Goal: Task Accomplishment & Management: Complete application form

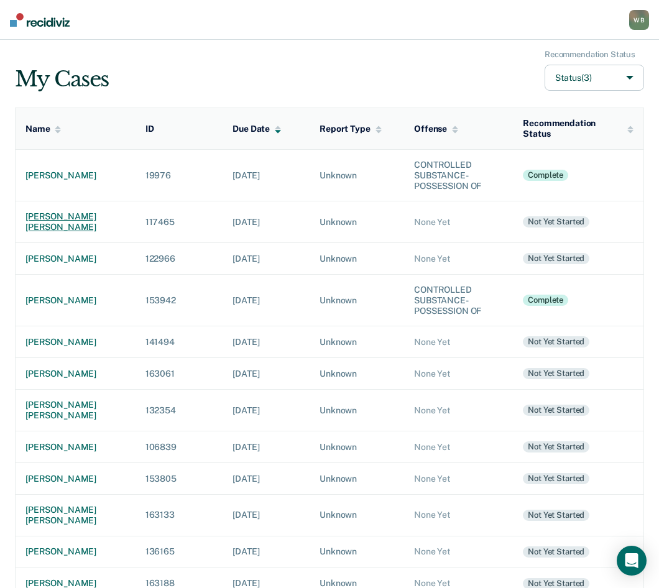
click at [66, 218] on div "[PERSON_NAME] [PERSON_NAME]" at bounding box center [75, 221] width 100 height 21
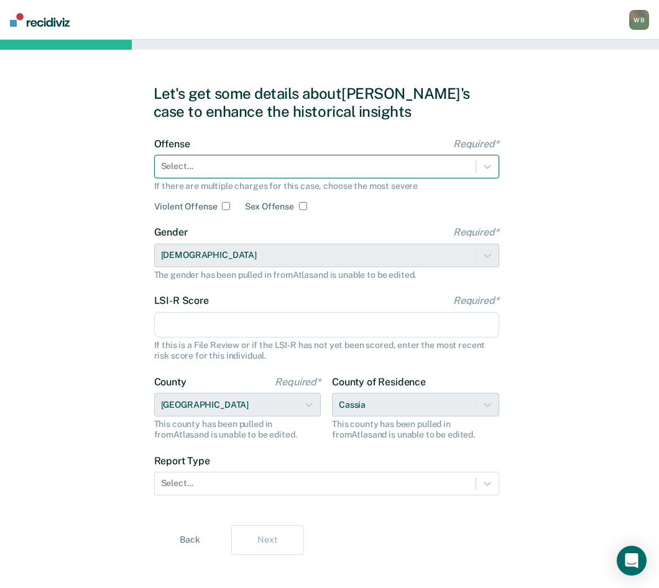
click at [229, 168] on div at bounding box center [315, 166] width 308 height 13
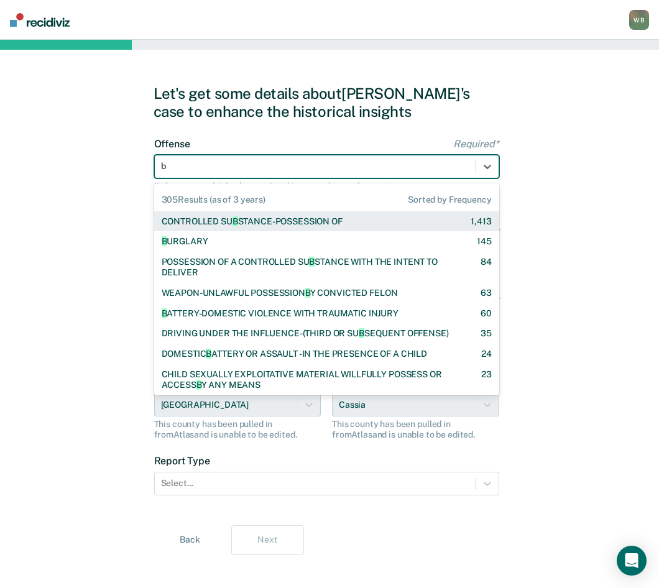
type input "ba"
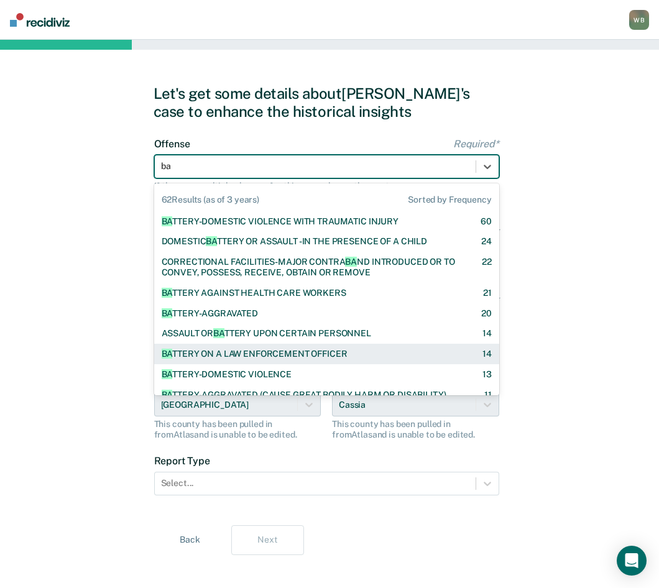
click at [248, 357] on div "BA TTERY ON A LAW ENFORCEMENT OFFICER" at bounding box center [255, 354] width 186 height 11
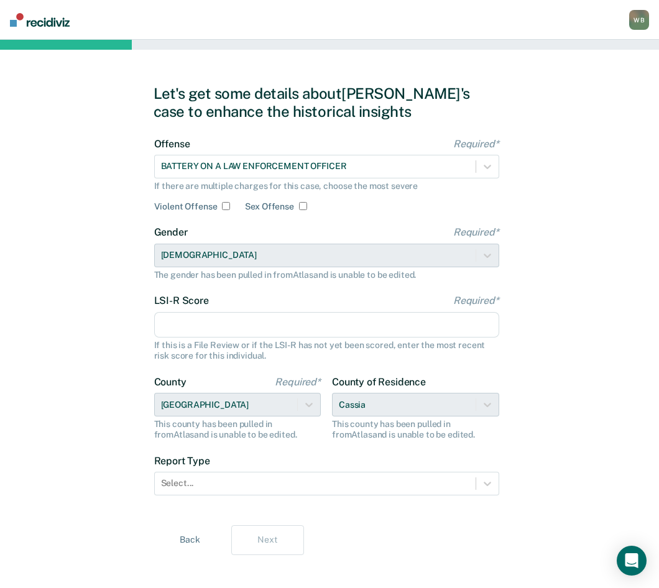
click at [216, 332] on input "LSI-R Score Required*" at bounding box center [326, 325] width 345 height 26
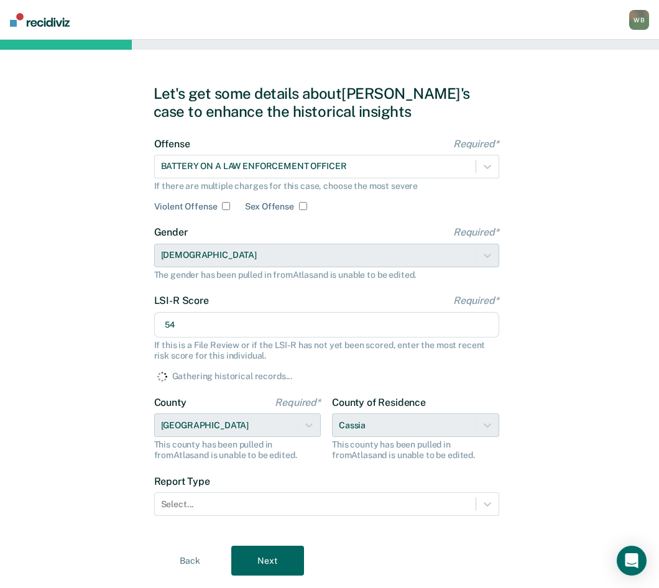
type input "5"
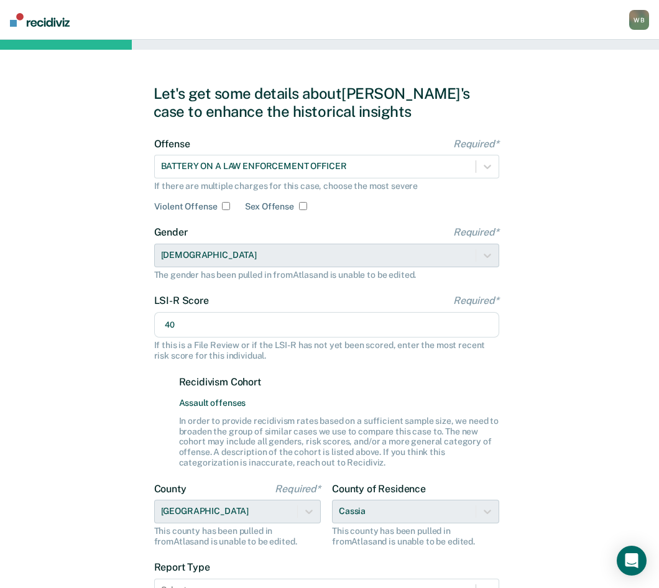
type input "40"
click at [476, 410] on div "Recidivism Cohort Assault offenses In order to provide recidivism rates based o…" at bounding box center [339, 422] width 320 height 92
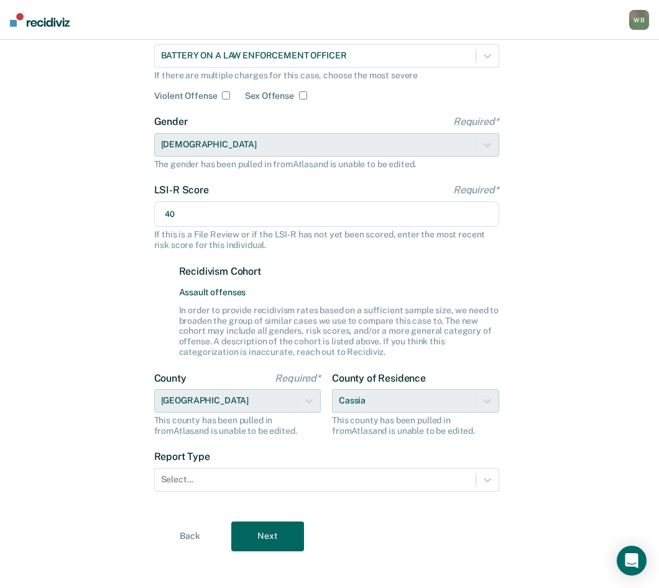
scroll to position [119, 0]
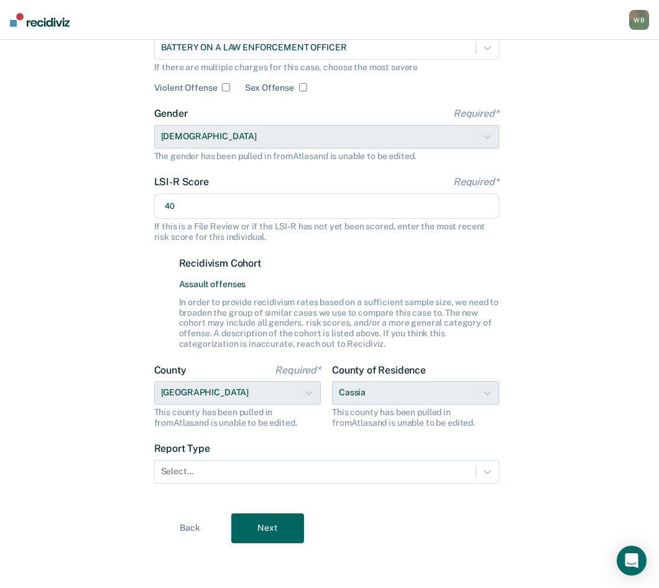
click at [357, 407] on div "This county has been pulled in from Atlas and is unable to be edited." at bounding box center [415, 417] width 167 height 21
click at [366, 394] on div "County of Residence Cassia This county has been pulled in from Atlas and is una…" at bounding box center [415, 396] width 167 height 64
click at [269, 460] on div "Select..." at bounding box center [326, 472] width 345 height 24
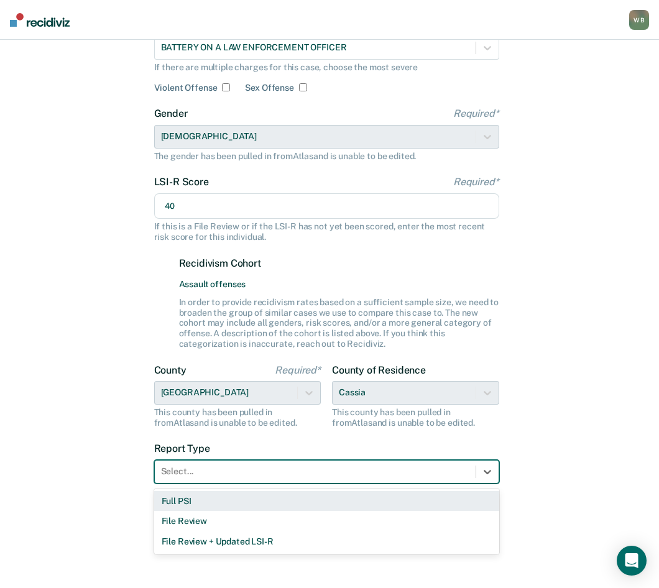
click at [191, 499] on div "Full PSI" at bounding box center [326, 501] width 345 height 21
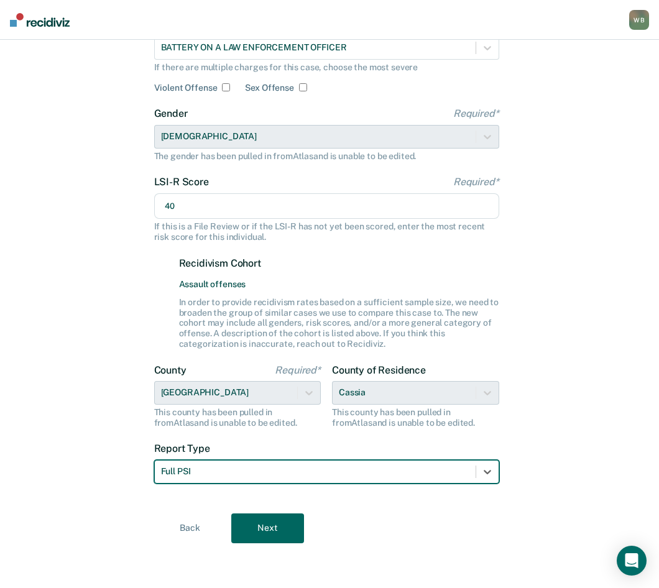
click at [269, 519] on button "Next" at bounding box center [267, 529] width 73 height 30
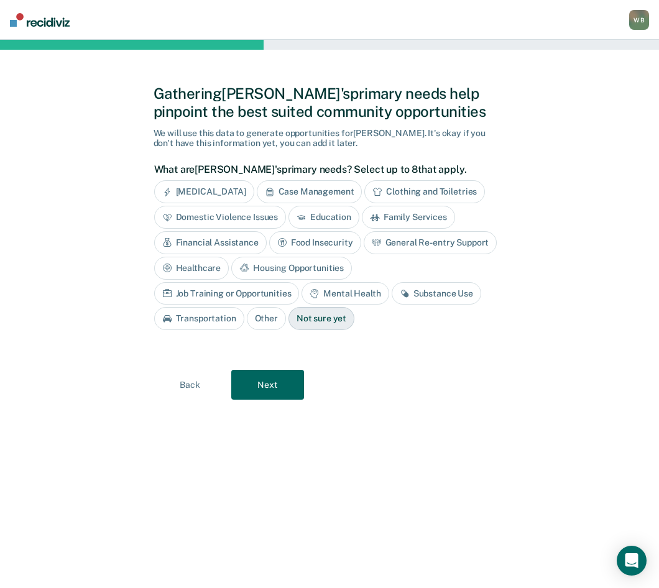
scroll to position [0, 0]
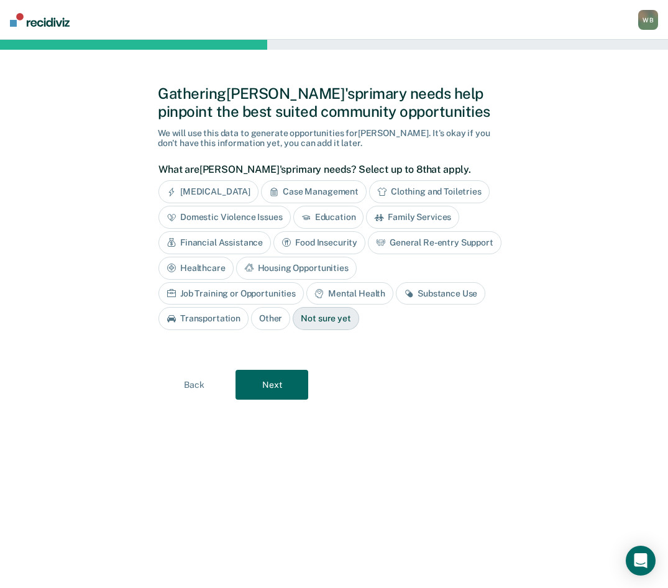
click at [184, 192] on div "Anger Management" at bounding box center [209, 191] width 100 height 23
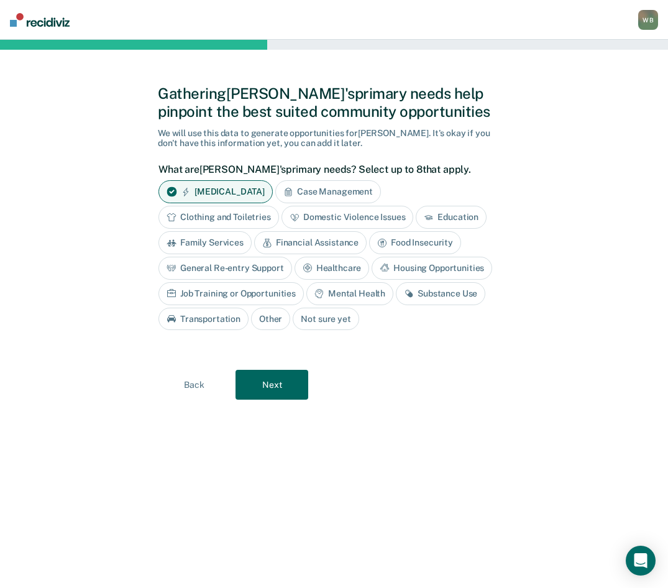
click at [432, 297] on div "Substance Use" at bounding box center [441, 293] width 90 height 23
click at [375, 292] on div "Mental Health" at bounding box center [350, 293] width 87 height 23
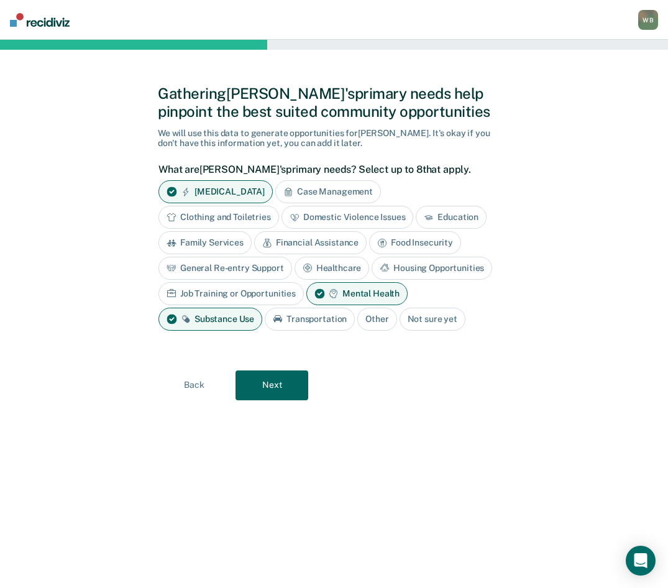
click at [277, 384] on button "Next" at bounding box center [272, 386] width 73 height 30
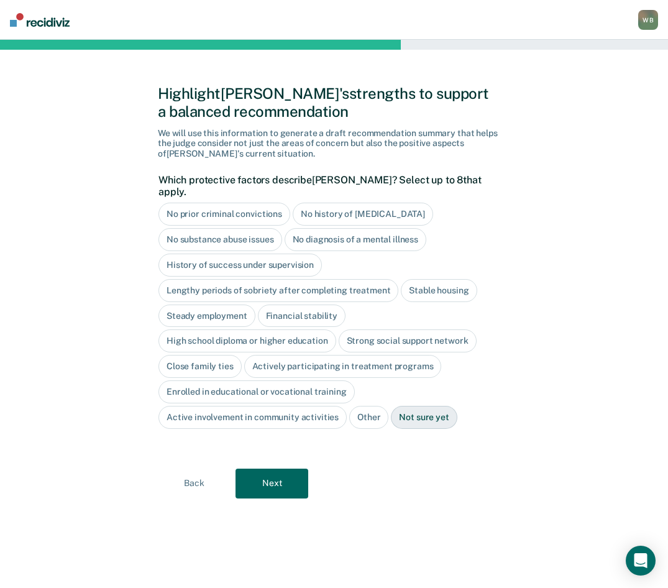
click at [193, 469] on button "Back" at bounding box center [194, 484] width 73 height 30
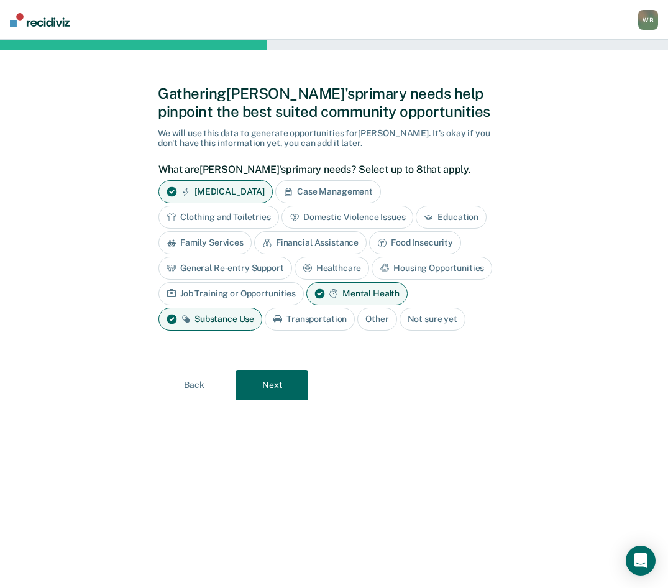
click at [303, 323] on div "Transportation" at bounding box center [310, 319] width 90 height 23
click at [458, 268] on div "Housing Opportunities" at bounding box center [432, 268] width 121 height 23
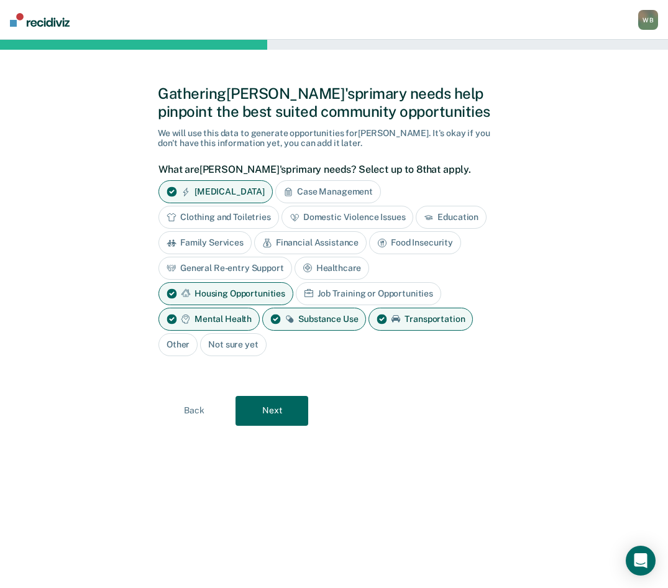
click at [269, 409] on button "Next" at bounding box center [272, 411] width 73 height 30
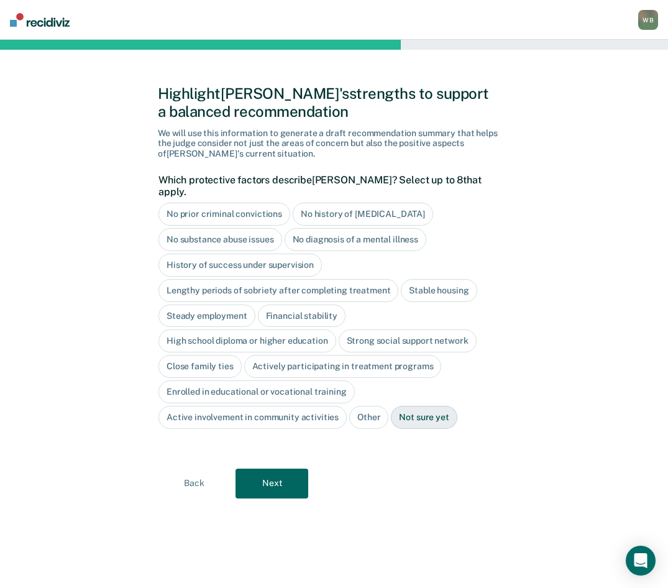
click at [266, 479] on button "Next" at bounding box center [272, 484] width 73 height 30
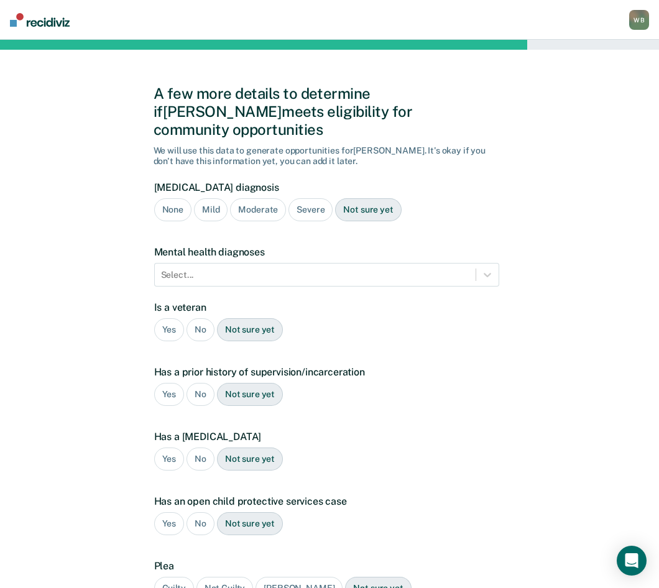
click at [307, 198] on div "Severe" at bounding box center [311, 209] width 44 height 23
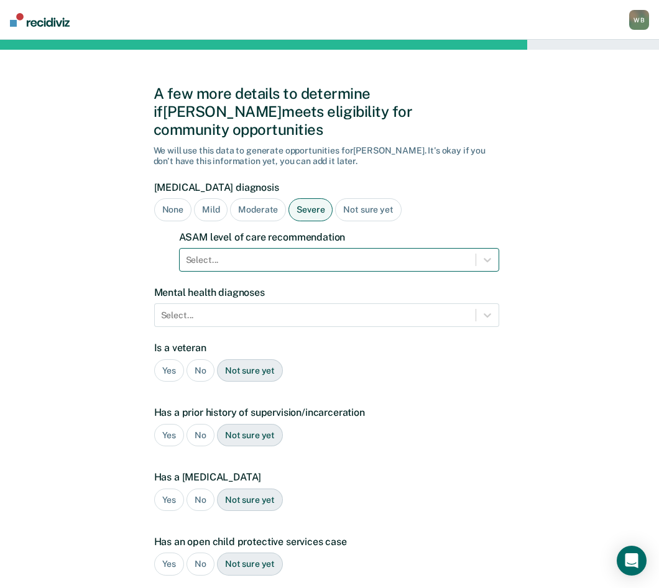
click at [261, 254] on div at bounding box center [328, 260] width 284 height 13
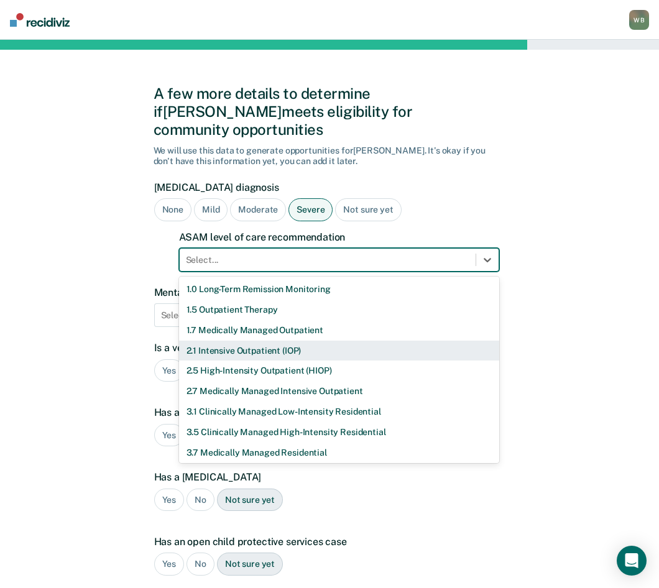
click at [247, 341] on div "2.1 Intensive Outpatient (IOP)" at bounding box center [339, 351] width 320 height 21
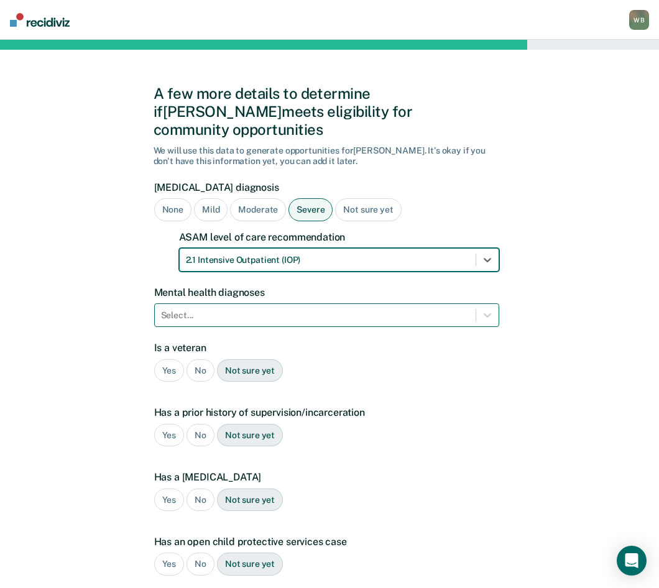
click at [249, 307] on div "Select..." at bounding box center [315, 316] width 321 height 18
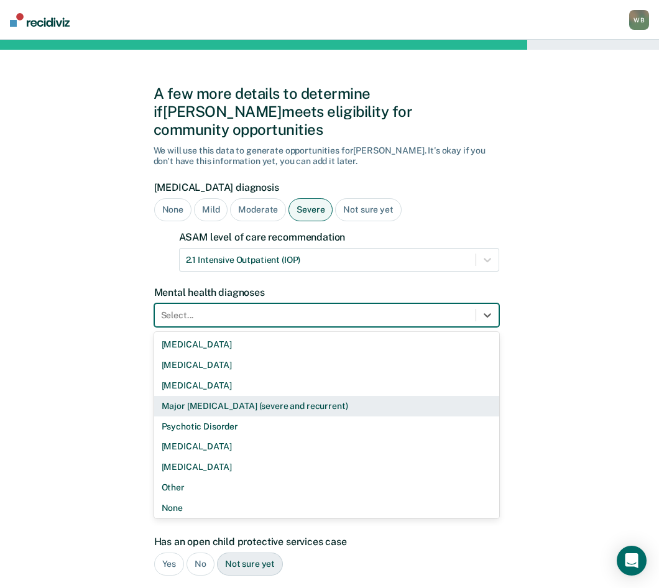
click at [222, 396] on div "Major Depressive Disorder (severe and recurrent)" at bounding box center [326, 406] width 345 height 21
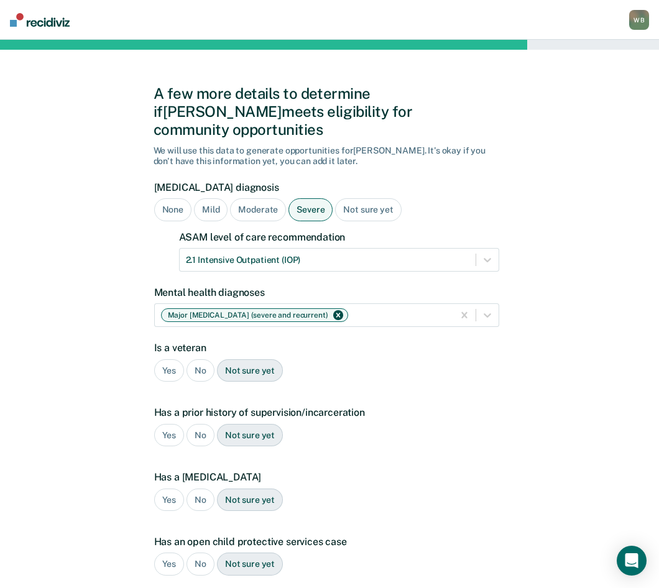
click at [353, 359] on div "Yes No Not sure yet" at bounding box center [326, 370] width 345 height 23
click at [208, 359] on div "No" at bounding box center [201, 370] width 28 height 23
click at [171, 424] on div "Yes" at bounding box center [169, 435] width 30 height 23
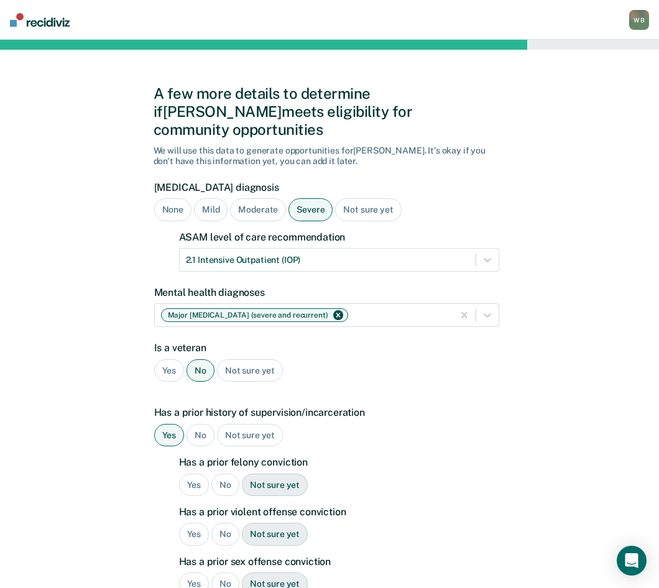
click at [192, 474] on div "Yes" at bounding box center [194, 485] width 30 height 23
click at [226, 523] on div "No" at bounding box center [225, 534] width 28 height 23
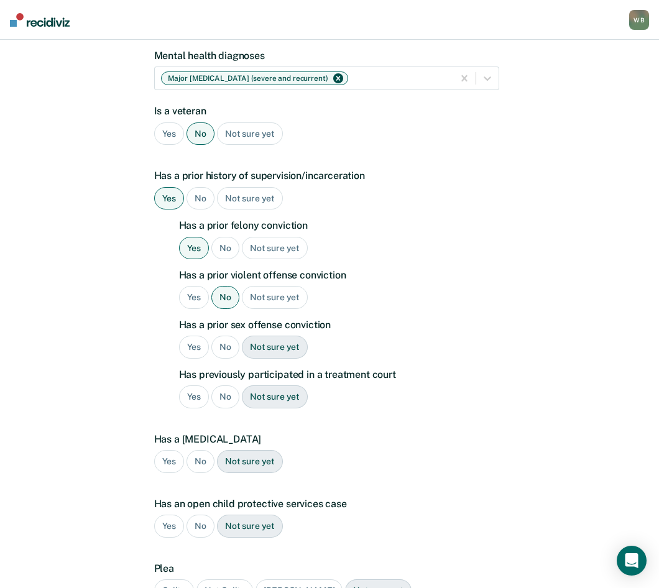
scroll to position [249, 0]
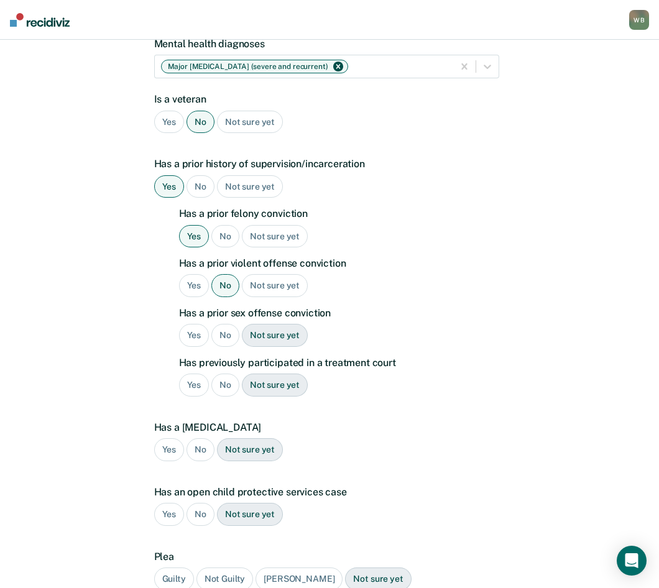
click at [226, 324] on div "No" at bounding box center [225, 335] width 28 height 23
click at [205, 374] on div "Yes" at bounding box center [194, 385] width 30 height 23
click at [203, 438] on div "No" at bounding box center [201, 449] width 28 height 23
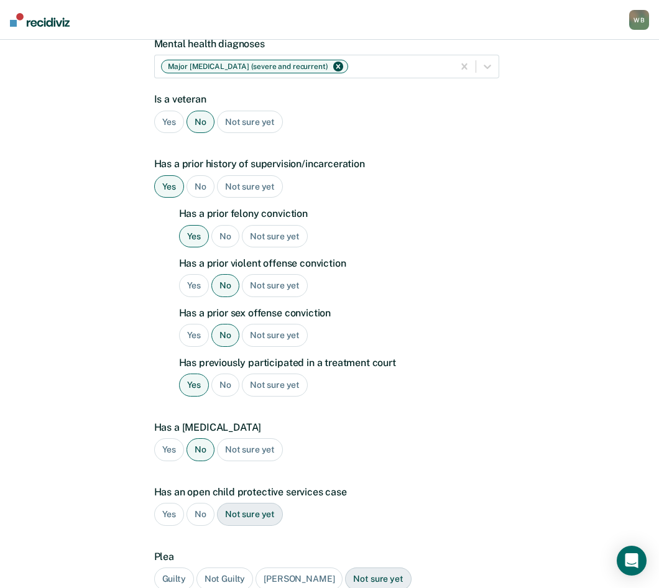
click at [206, 503] on div "No" at bounding box center [201, 514] width 28 height 23
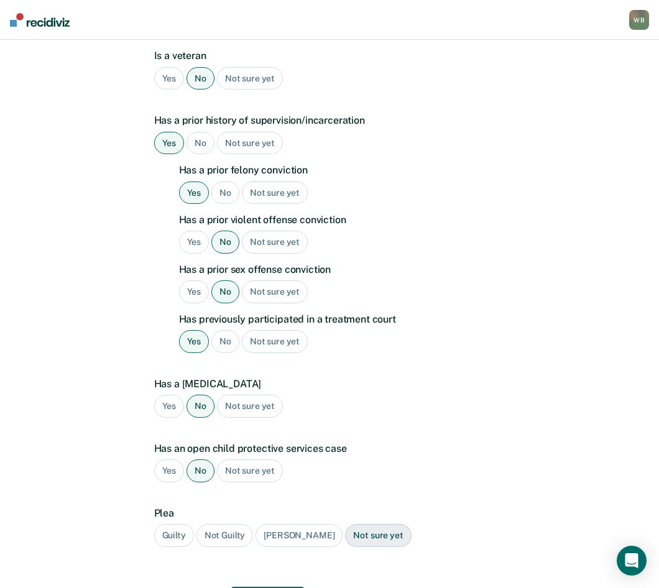
scroll to position [348, 0]
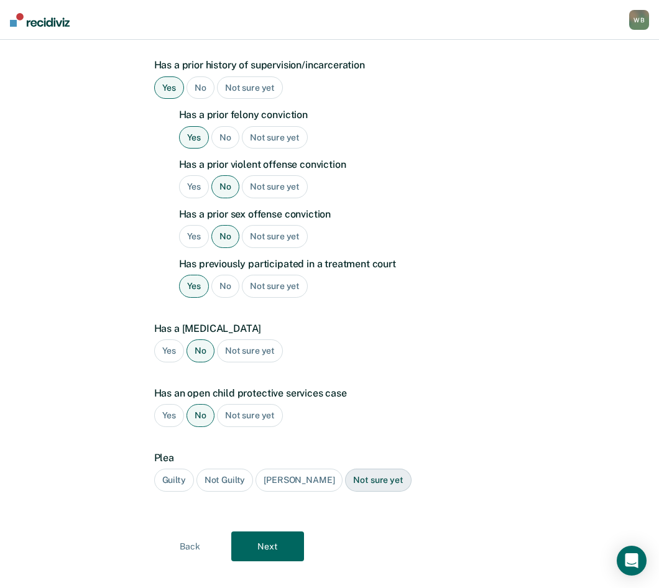
click at [185, 469] on div "Guilty" at bounding box center [174, 480] width 40 height 23
click at [289, 536] on button "Next" at bounding box center [267, 547] width 73 height 30
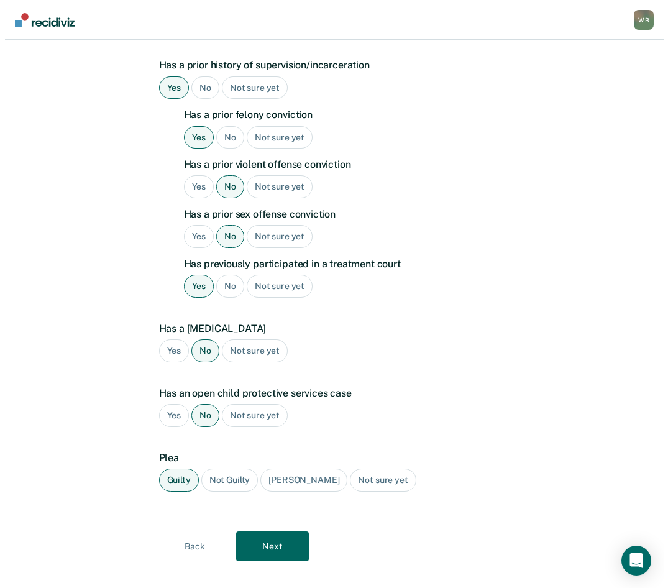
scroll to position [0, 0]
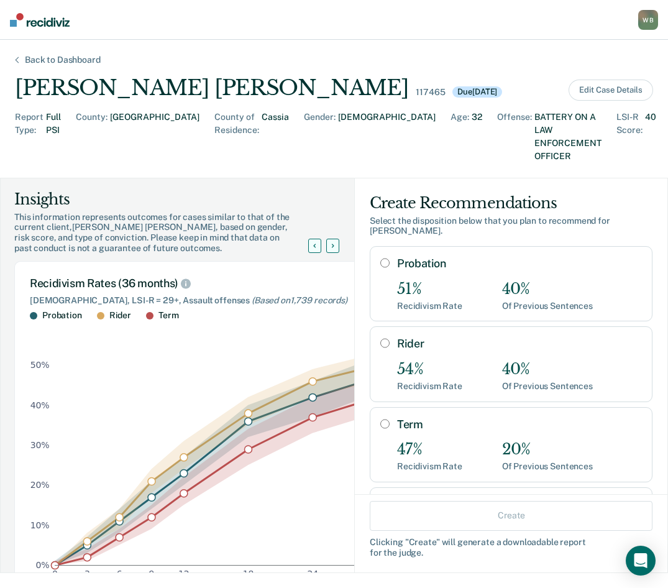
click at [381, 419] on input "Term" at bounding box center [385, 424] width 9 height 10
radio input "true"
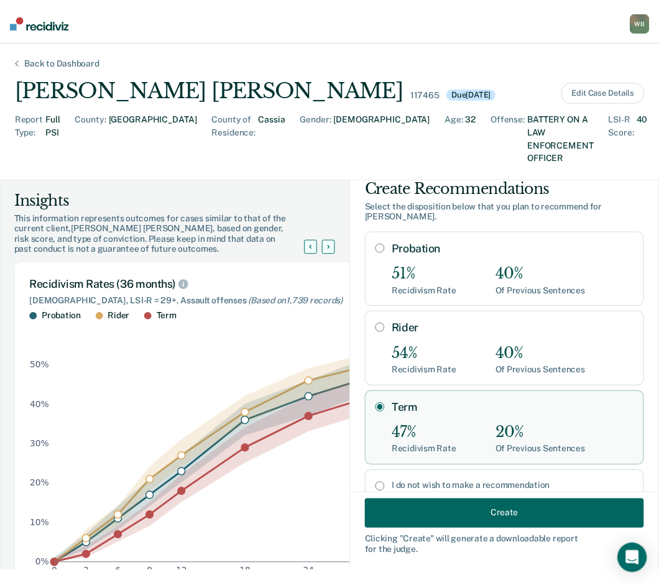
scroll to position [21, 0]
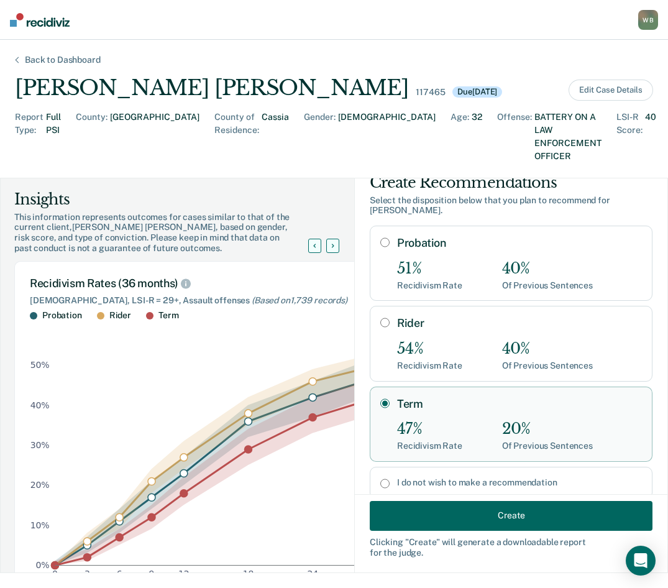
click at [512, 511] on button "Create" at bounding box center [511, 516] width 283 height 30
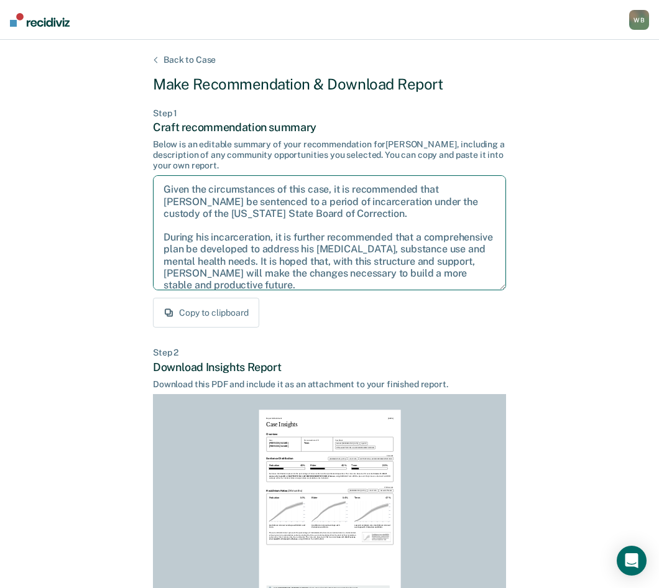
scroll to position [9, 0]
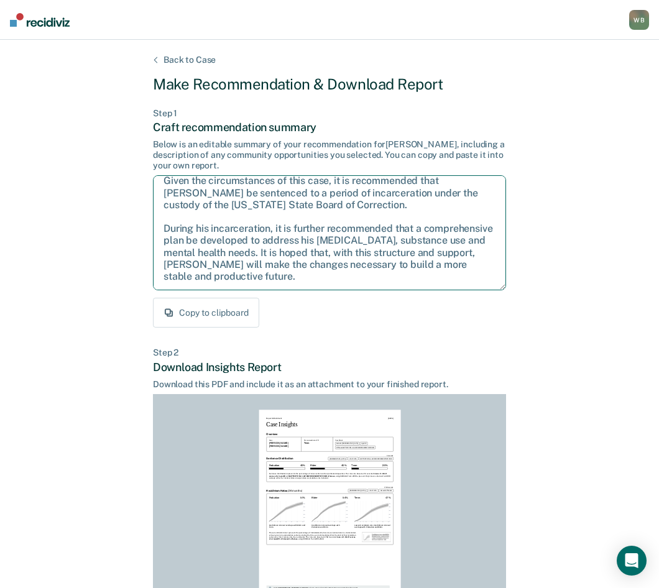
drag, startPoint x: 164, startPoint y: 187, endPoint x: 381, endPoint y: 292, distance: 240.9
click at [388, 299] on div "Step 1 Craft recommendation summary Below is an editable summary of your recomm…" at bounding box center [329, 218] width 353 height 220
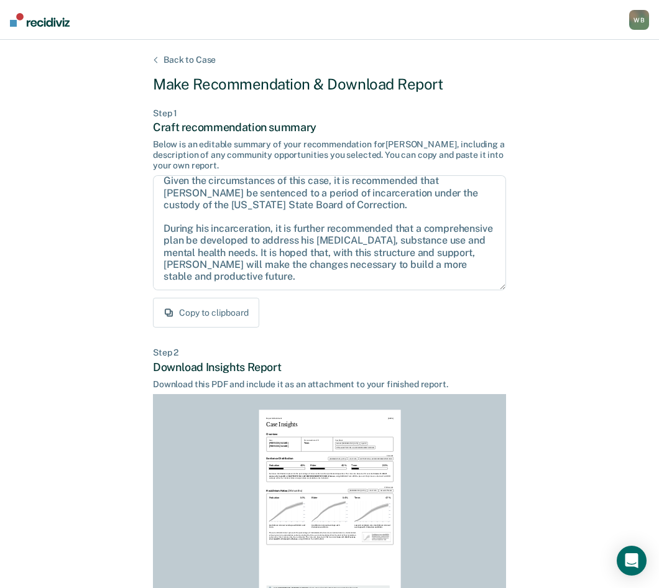
click at [420, 338] on div "Back to Case Make Recommendation & Download Report Step 1 Craft recommendation …" at bounding box center [329, 374] width 353 height 639
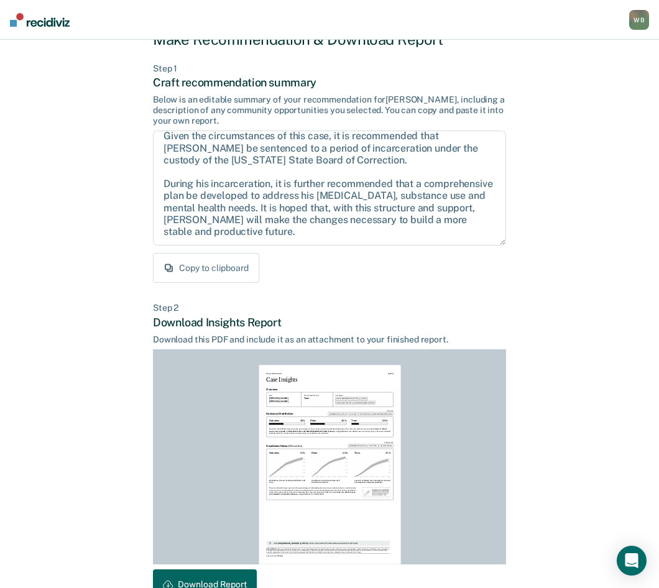
scroll to position [121, 0]
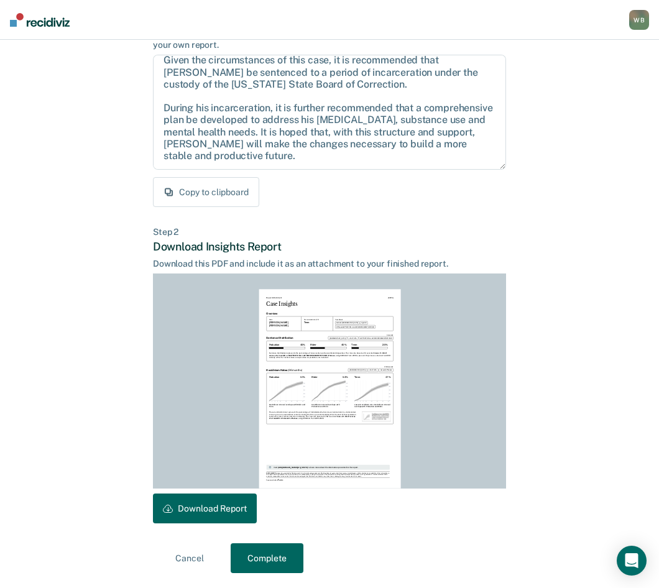
click at [219, 513] on button "Download Report" at bounding box center [205, 509] width 104 height 30
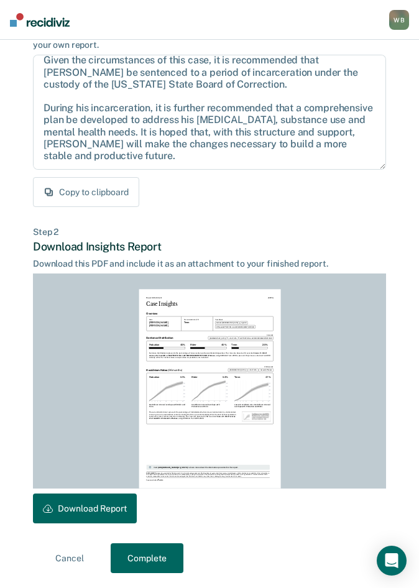
click at [129, 557] on button "Complete" at bounding box center [147, 558] width 73 height 30
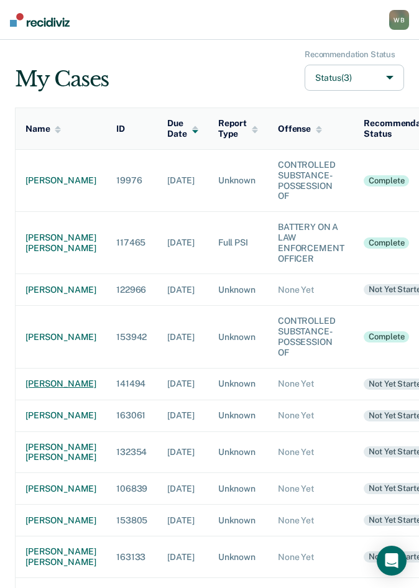
click at [47, 389] on div "jessie killian-howard" at bounding box center [60, 384] width 71 height 11
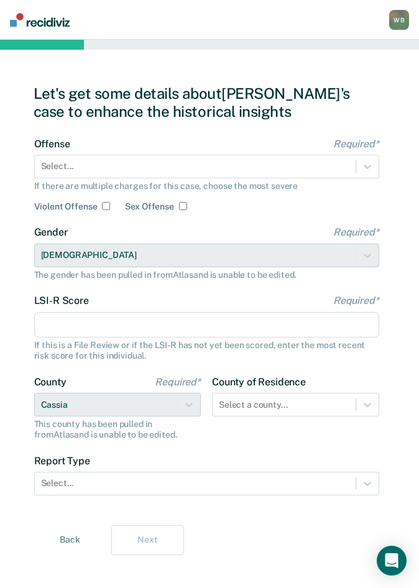
scroll to position [12, 0]
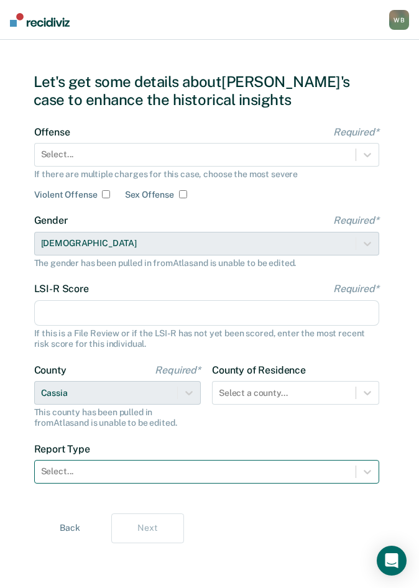
click at [83, 472] on div at bounding box center [195, 471] width 308 height 13
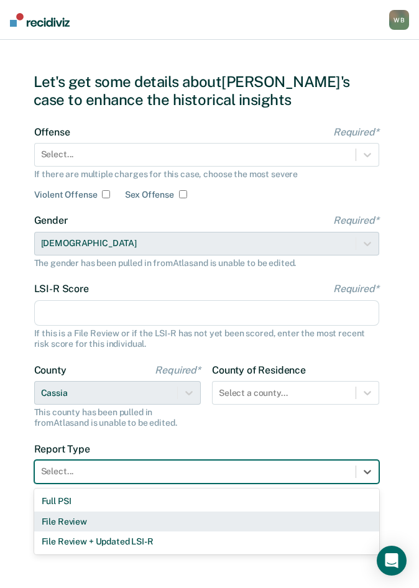
click at [88, 520] on div "File Review" at bounding box center [206, 522] width 345 height 21
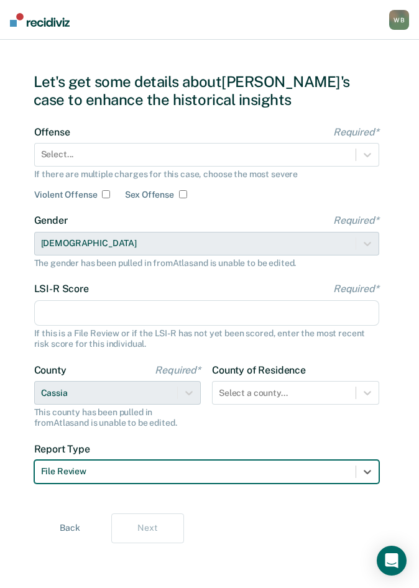
click at [170, 313] on input "LSI-R Score Required*" at bounding box center [206, 313] width 345 height 26
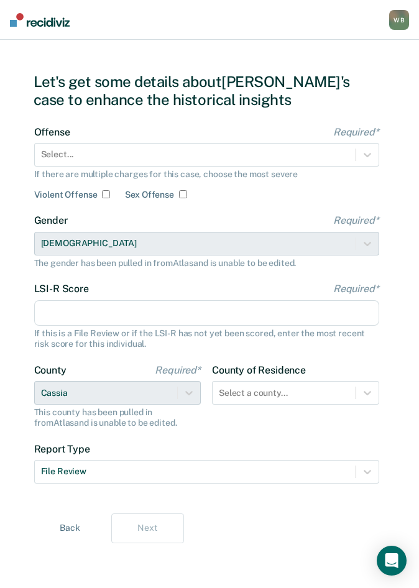
click at [143, 289] on label "LSI-R Score Required*" at bounding box center [206, 289] width 345 height 12
click at [143, 300] on input "LSI-R Score Required*" at bounding box center [206, 313] width 345 height 26
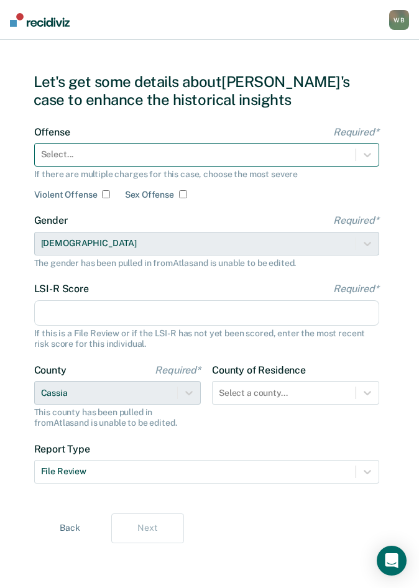
click at [69, 149] on div at bounding box center [195, 154] width 308 height 13
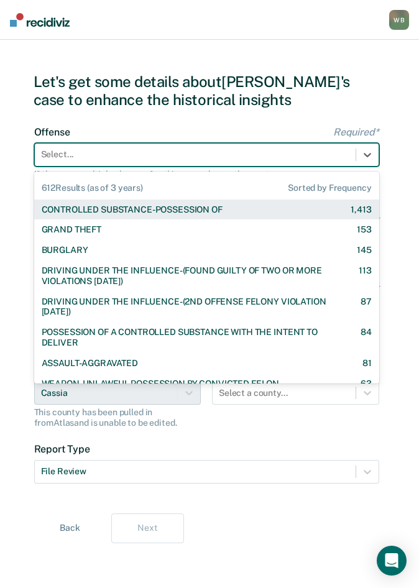
click at [177, 114] on div "Let's get some details about Jessie's case to enhance the historical insights O…" at bounding box center [210, 308] width 353 height 530
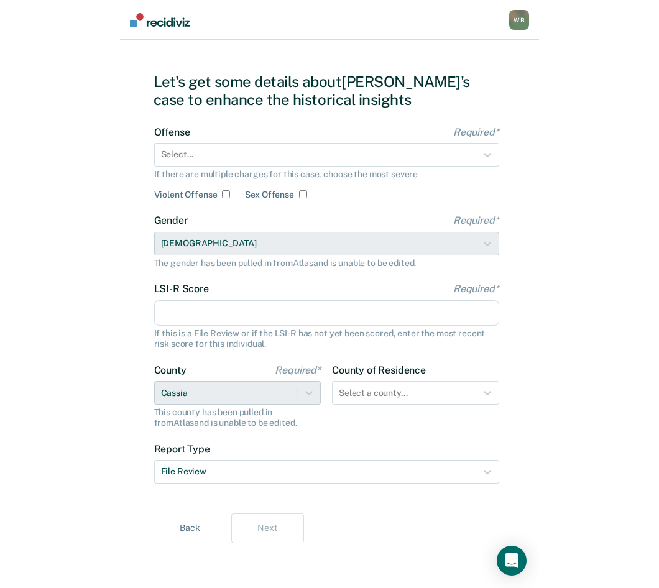
scroll to position [0, 0]
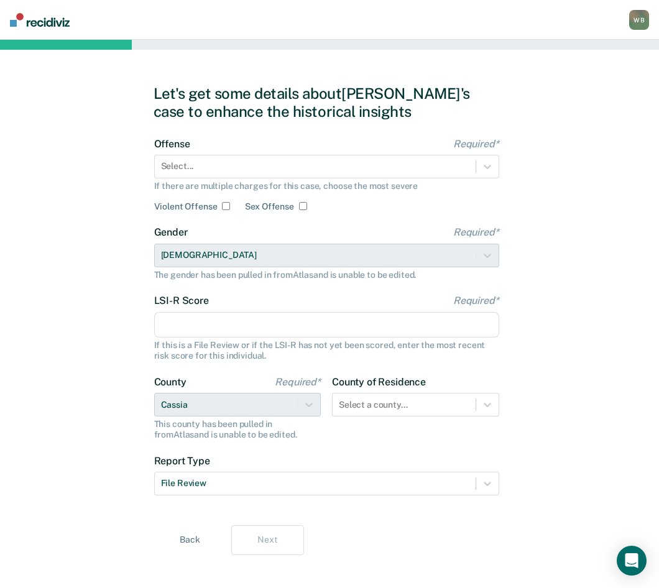
click at [655, 284] on div "Let's get some details about Jessie's case to enhance the historical insights O…" at bounding box center [329, 320] width 659 height 560
